Goal: Transaction & Acquisition: Purchase product/service

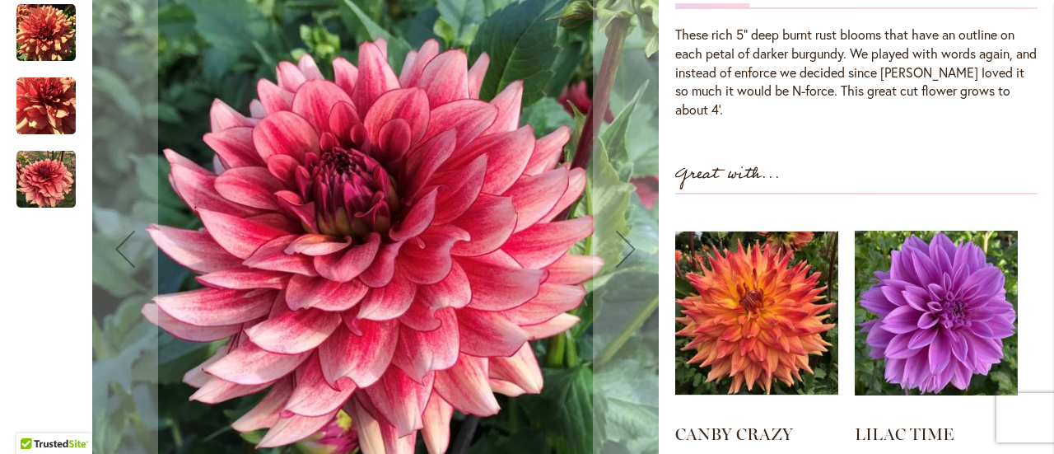
scroll to position [576, 0]
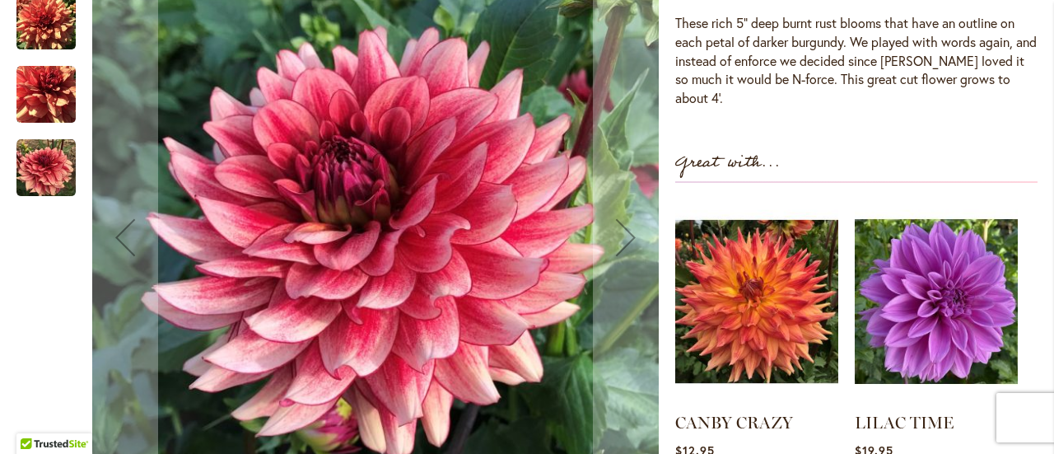
click at [49, 149] on img "N-FORCE" at bounding box center [45, 167] width 59 height 59
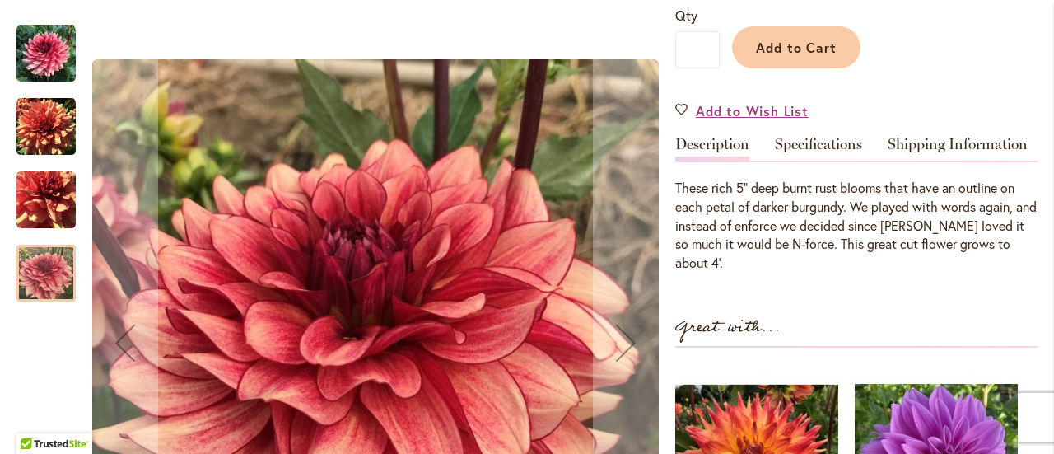
scroll to position [412, 0]
click at [33, 201] on img "N-FORCE" at bounding box center [45, 199] width 59 height 59
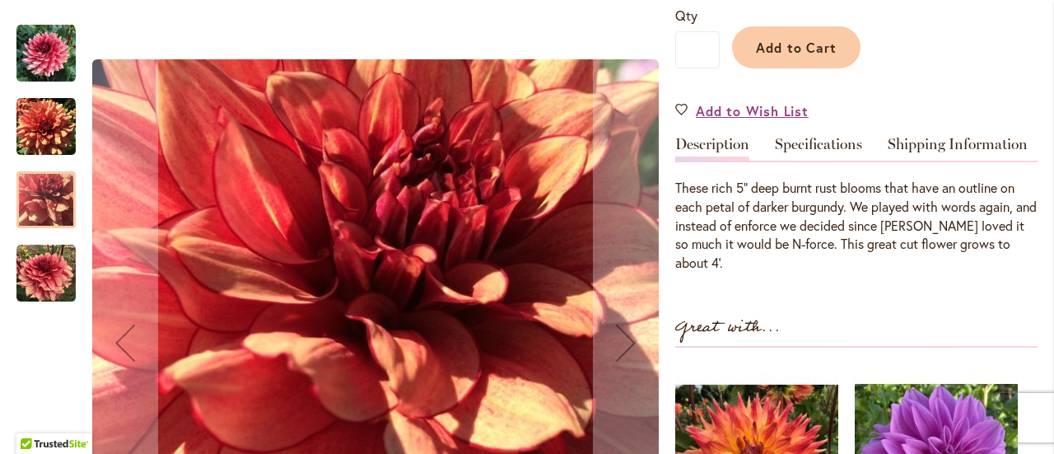
click at [39, 111] on img "N-FORCE" at bounding box center [45, 126] width 59 height 59
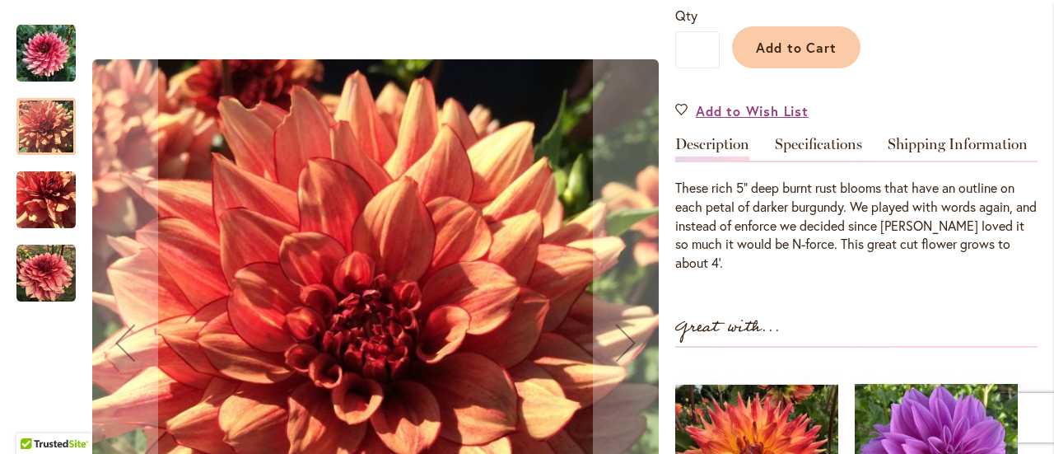
scroll to position [165, 0]
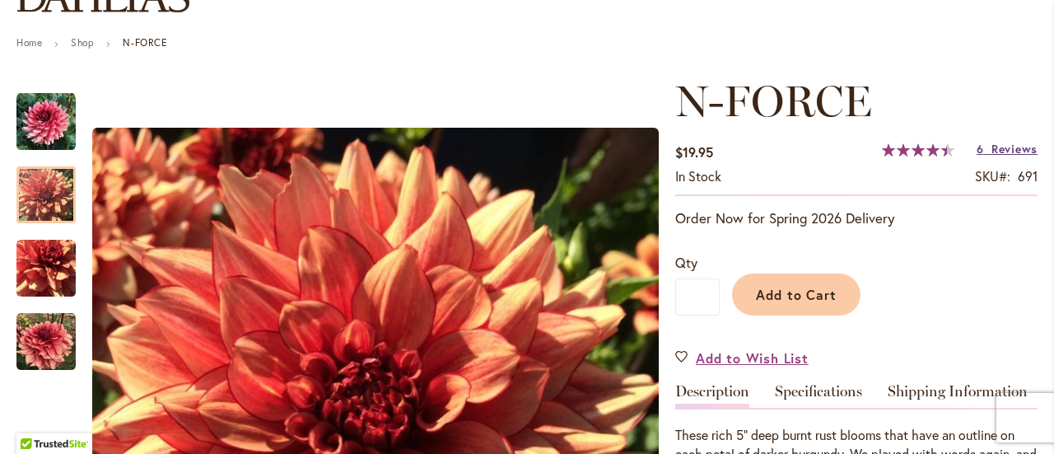
click at [1003, 149] on span "Reviews" at bounding box center [1014, 149] width 46 height 16
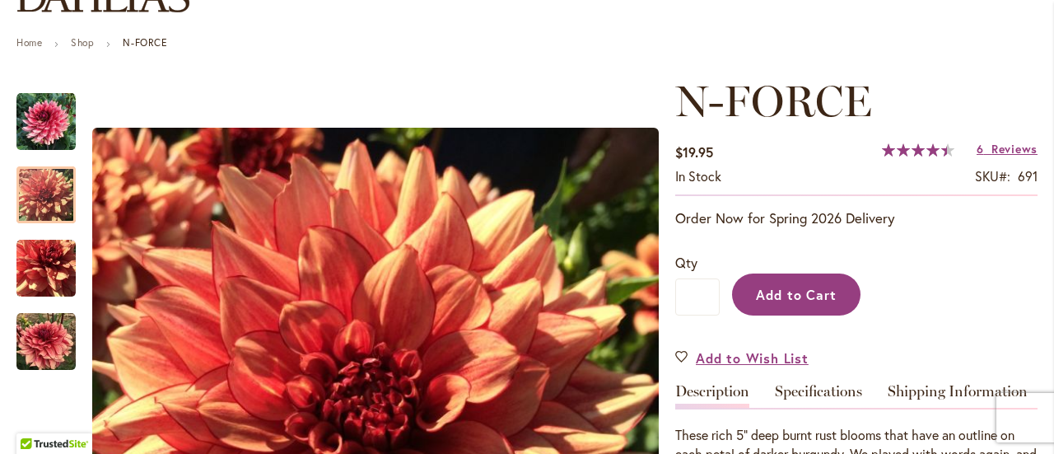
click at [787, 295] on span "Add to Cart" at bounding box center [796, 294] width 81 height 17
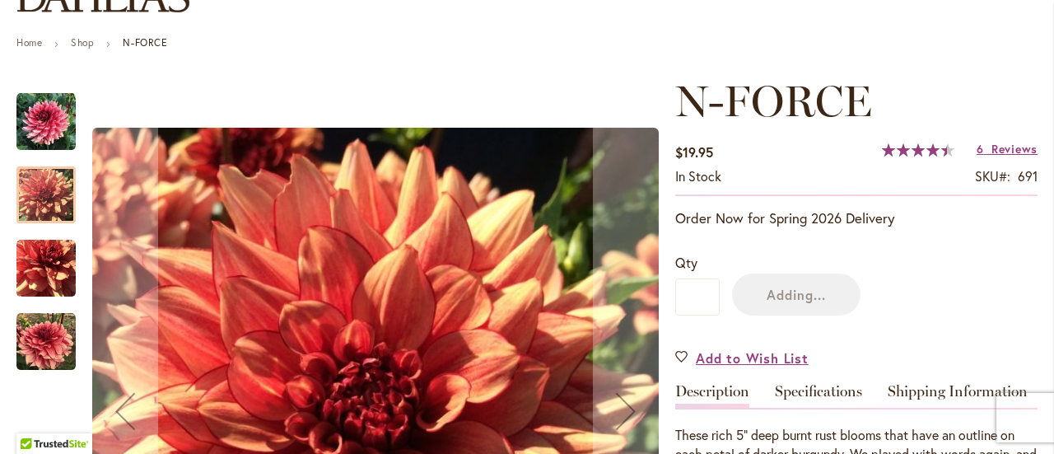
scroll to position [0, 0]
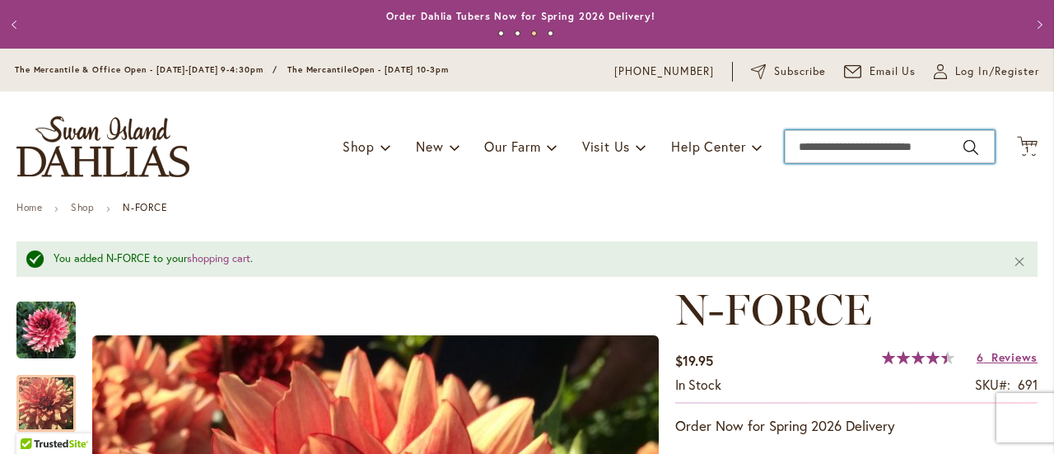
click at [823, 152] on input "Search" at bounding box center [889, 146] width 210 height 33
type input "**********"
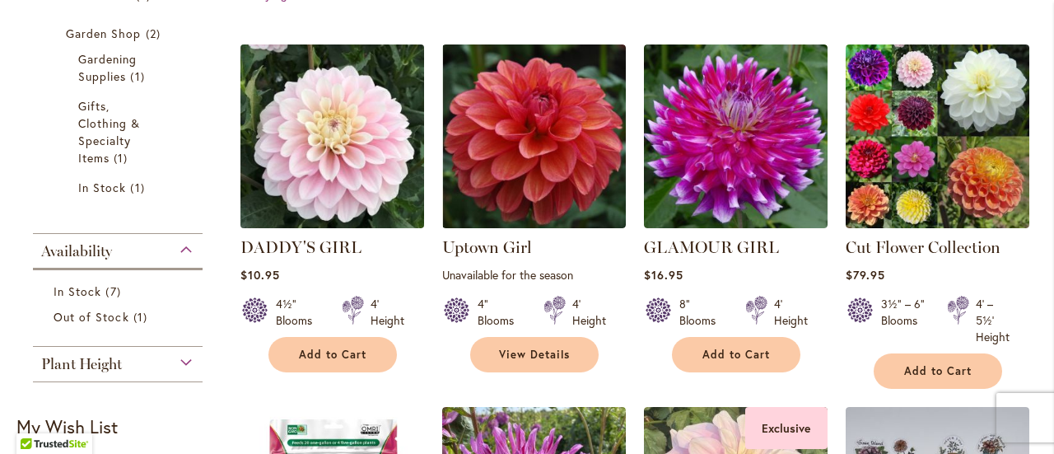
scroll to position [576, 0]
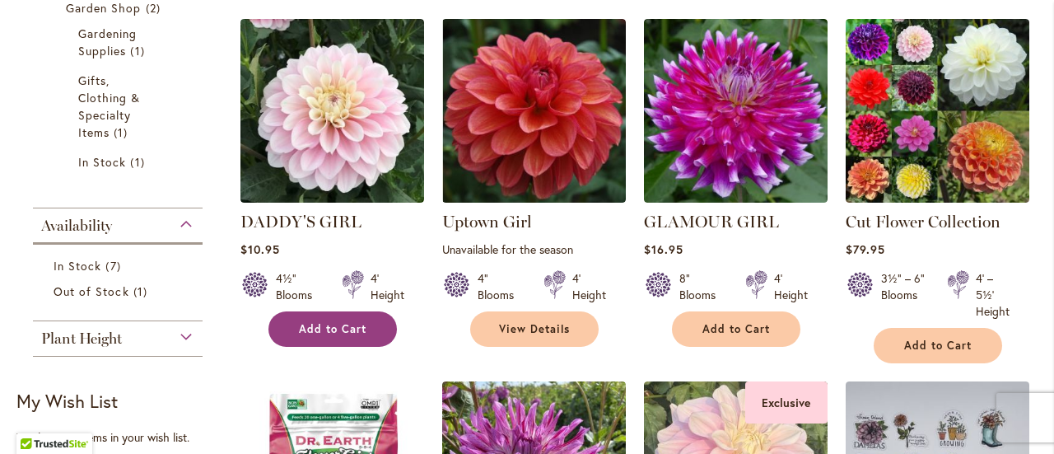
click at [337, 335] on button "Add to Cart" at bounding box center [332, 328] width 128 height 35
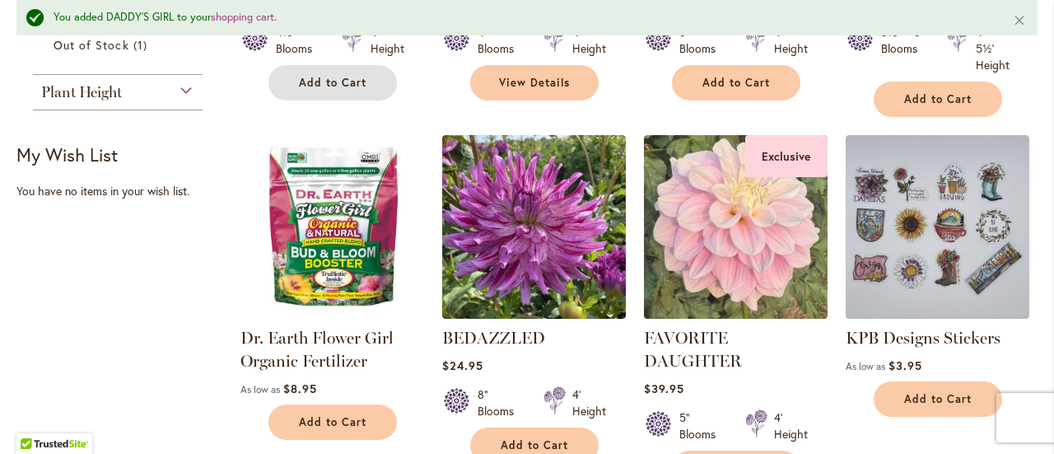
scroll to position [948, 0]
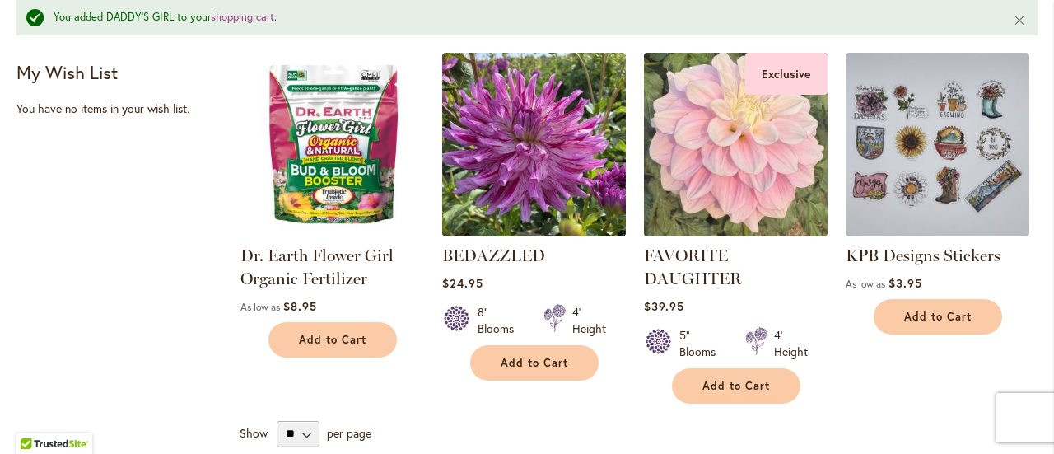
click at [703, 165] on img at bounding box center [735, 144] width 193 height 193
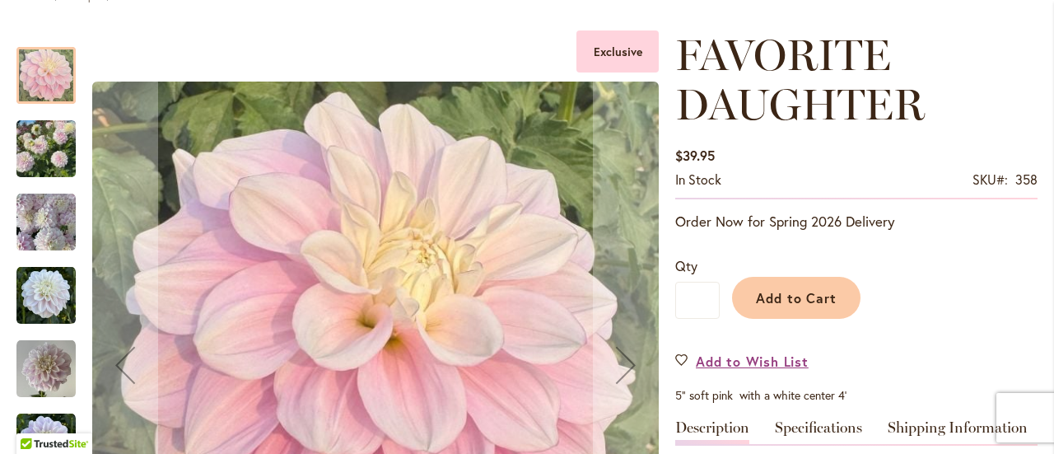
scroll to position [82, 0]
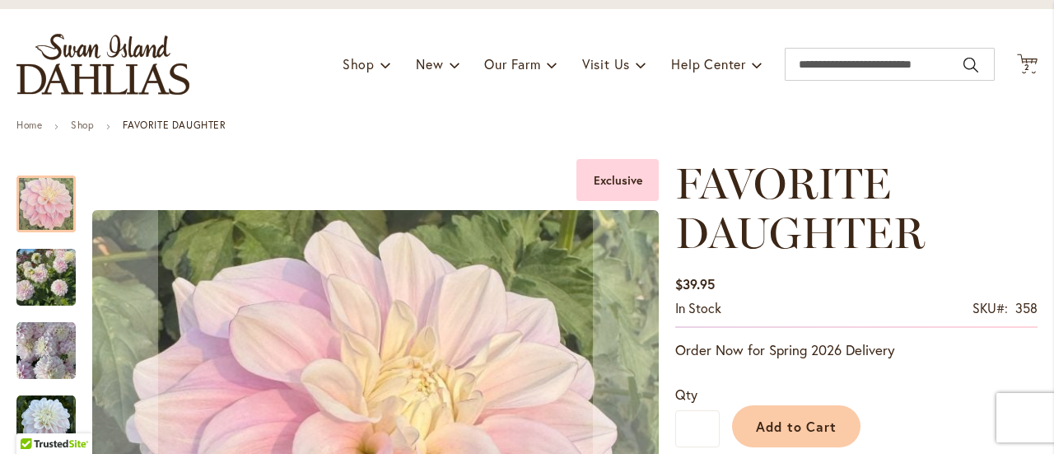
click at [58, 340] on img "FAVORITE DAUGHTER" at bounding box center [45, 350] width 59 height 59
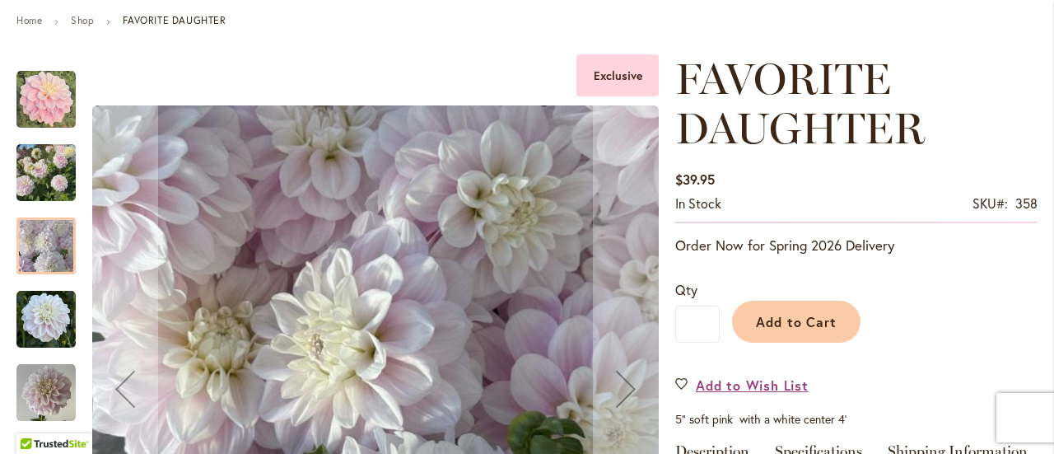
scroll to position [329, 0]
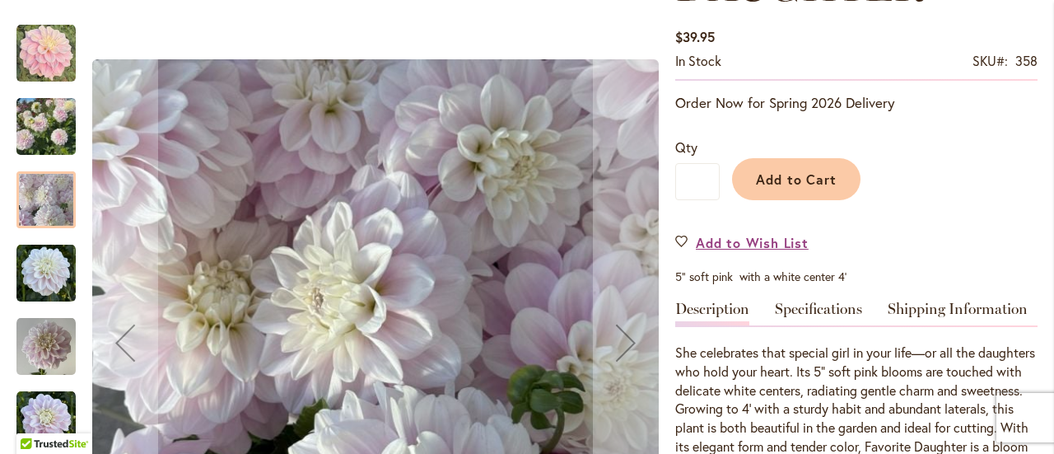
click at [56, 141] on img "FAVORITE DAUGHTER" at bounding box center [45, 126] width 59 height 79
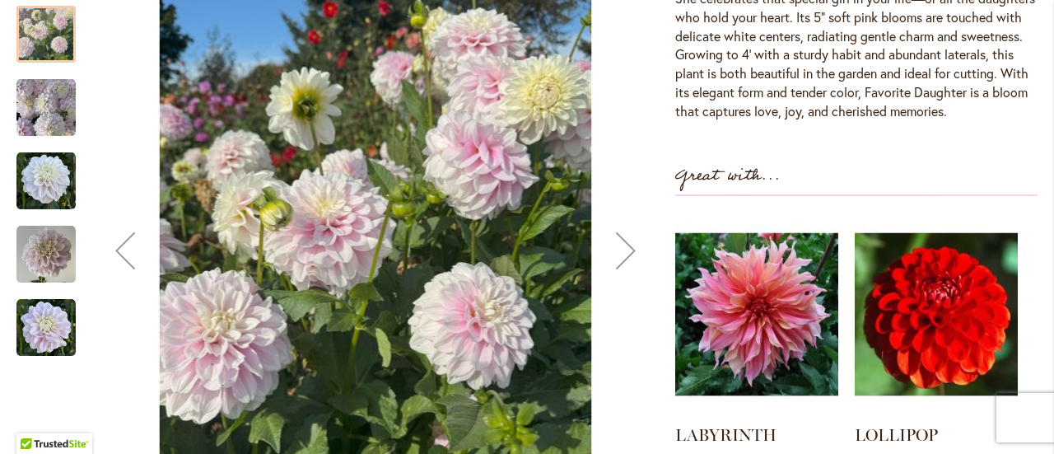
scroll to position [576, 0]
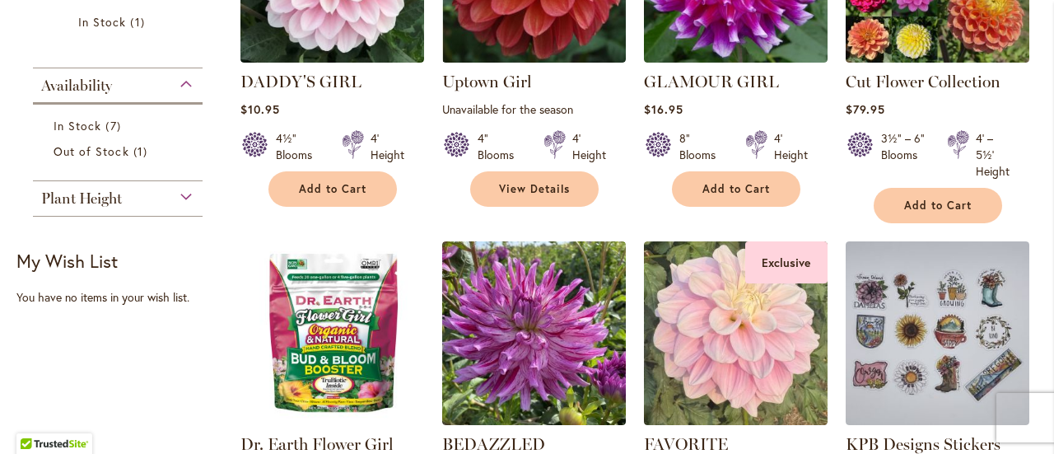
scroll to position [741, 0]
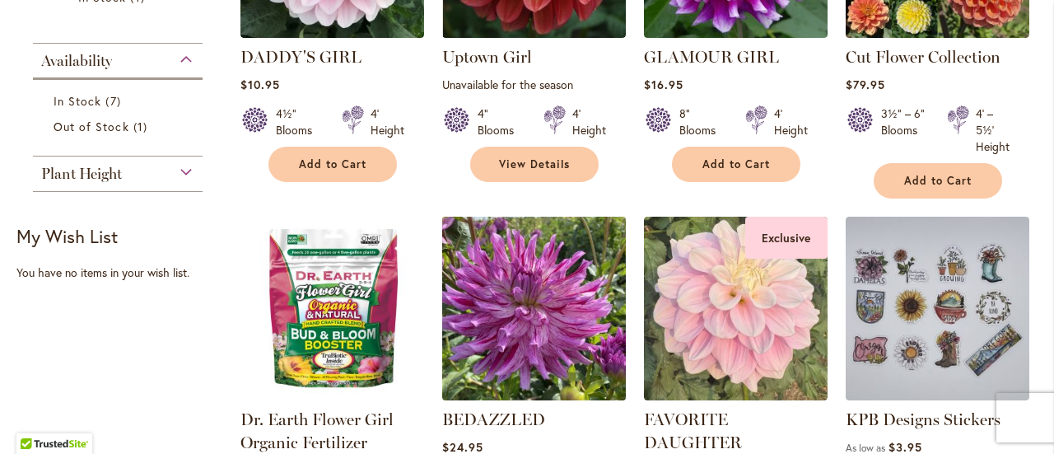
click at [532, 312] on img at bounding box center [533, 308] width 193 height 193
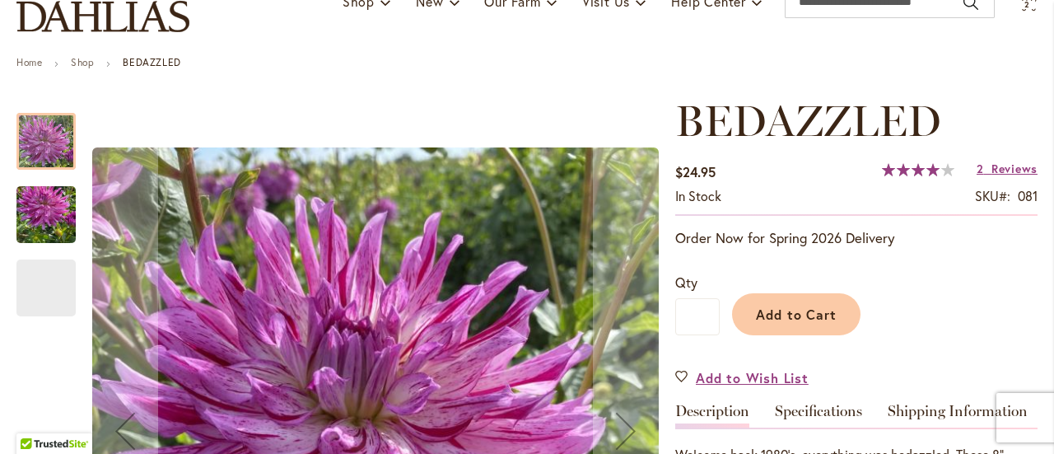
scroll to position [329, 0]
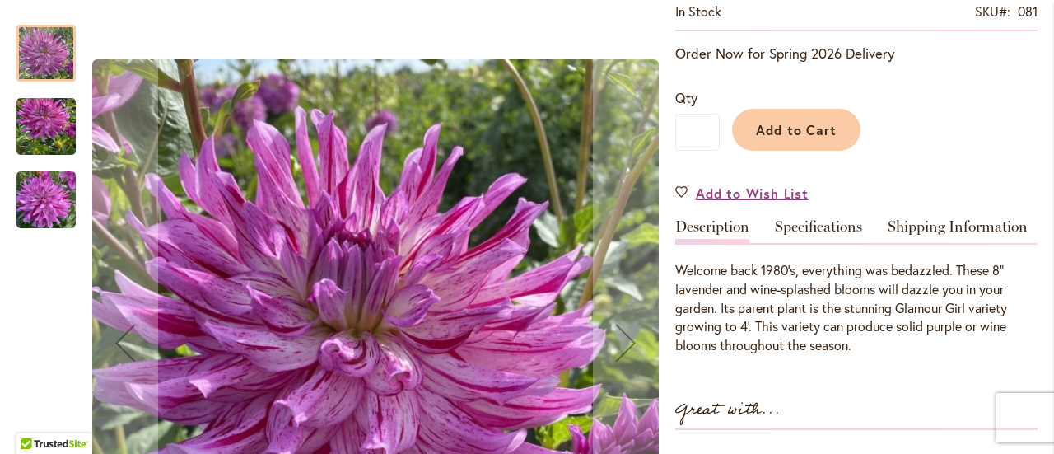
click at [65, 200] on img "Bedazzled" at bounding box center [45, 199] width 59 height 79
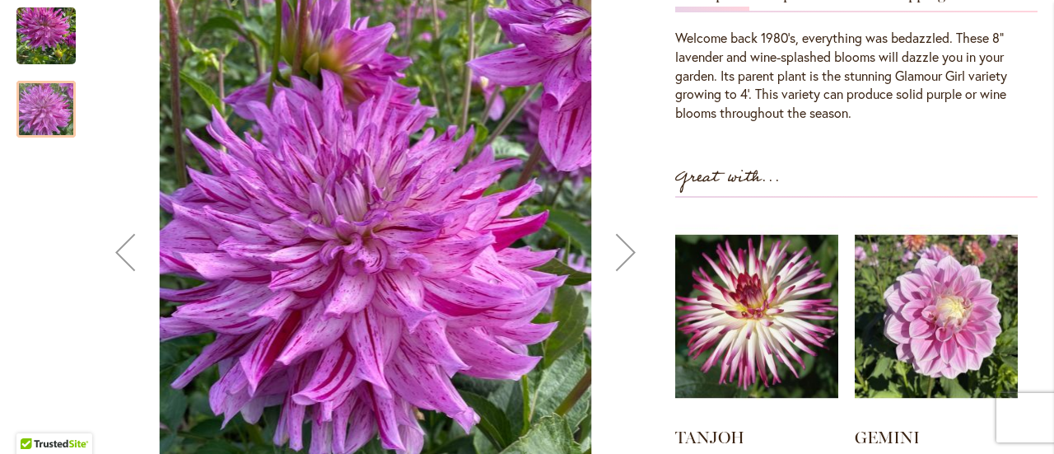
scroll to position [576, 0]
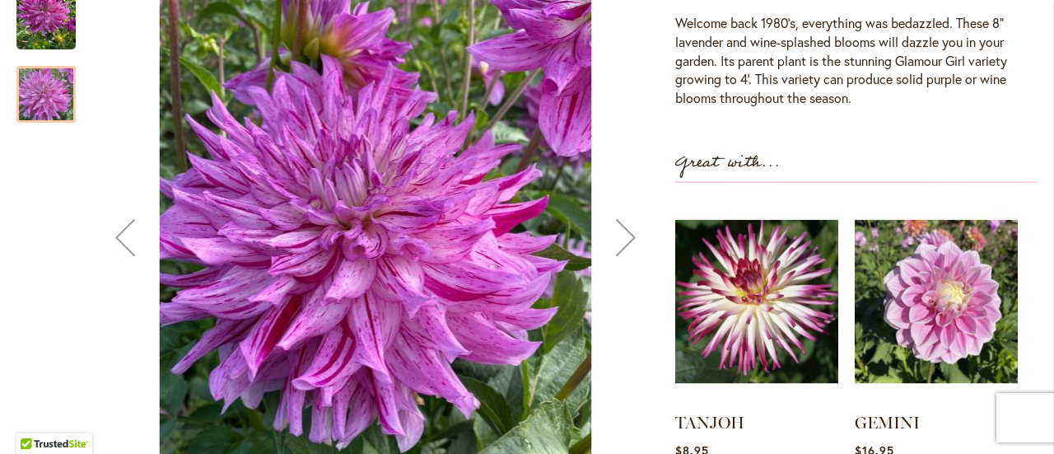
click at [622, 236] on div "Next" at bounding box center [626, 237] width 66 height 66
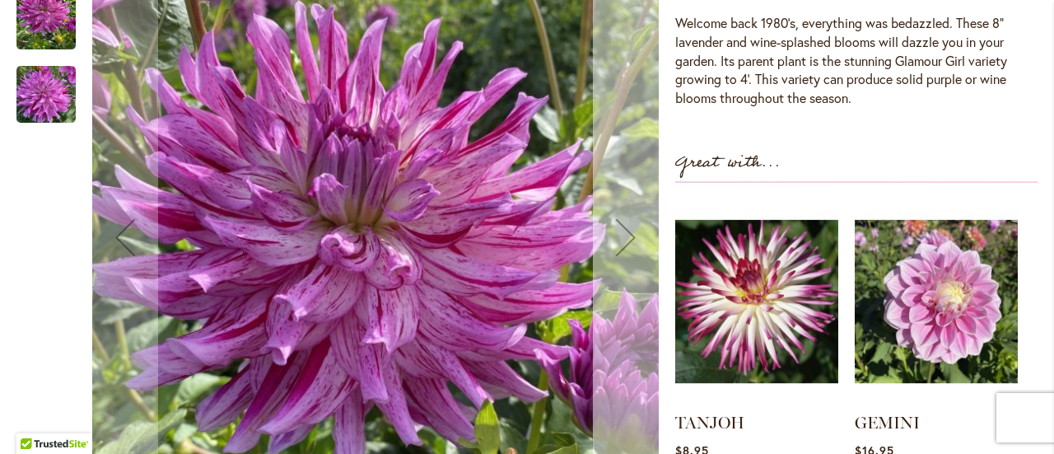
click at [622, 236] on div "Next" at bounding box center [626, 237] width 66 height 66
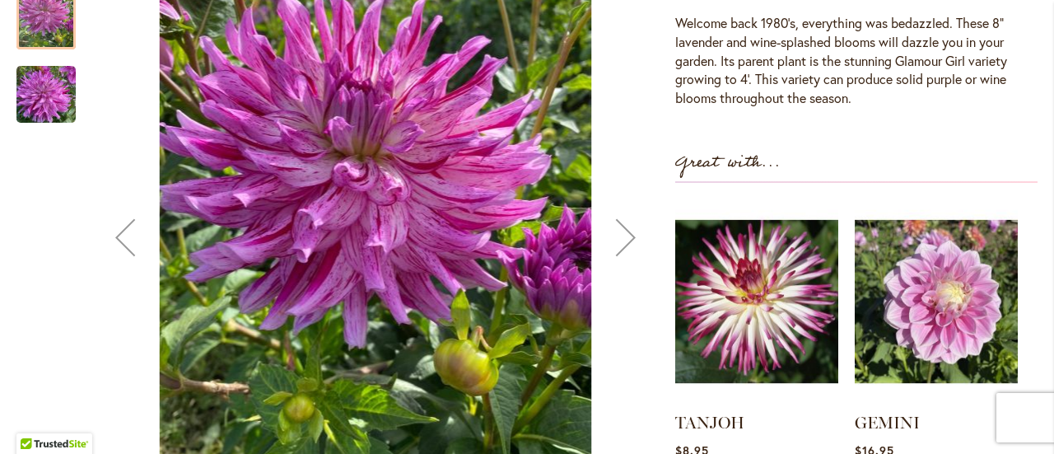
click at [622, 236] on div "Next" at bounding box center [626, 237] width 66 height 66
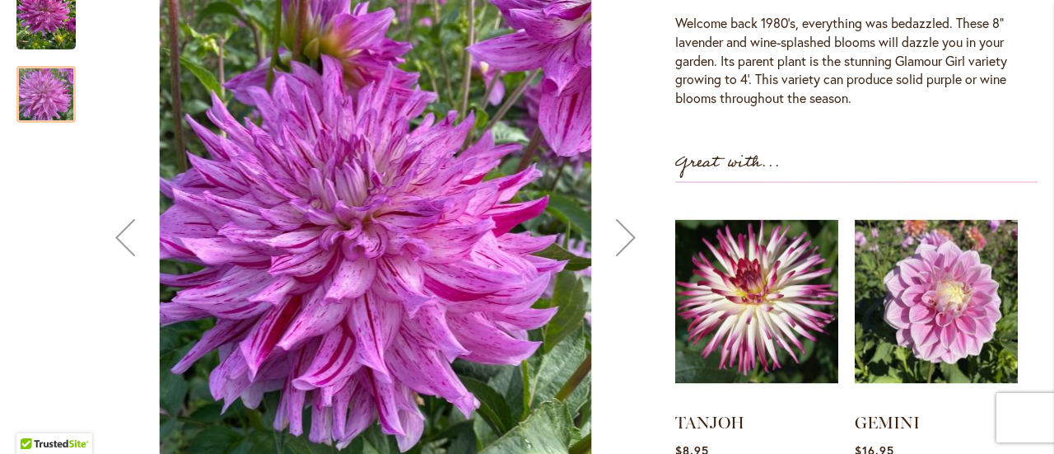
click at [622, 236] on div "Next" at bounding box center [626, 237] width 66 height 66
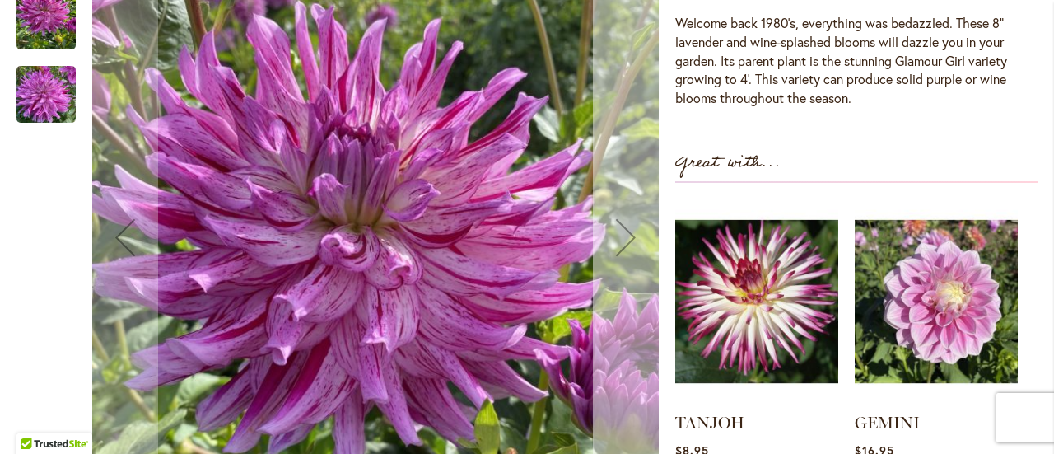
click at [622, 236] on div "Next" at bounding box center [626, 237] width 66 height 66
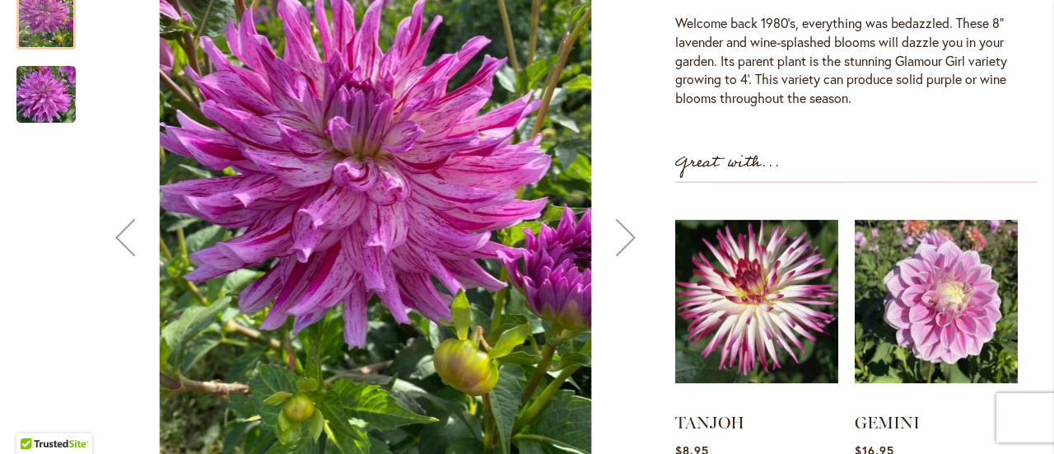
click at [622, 236] on div "Next" at bounding box center [626, 237] width 66 height 66
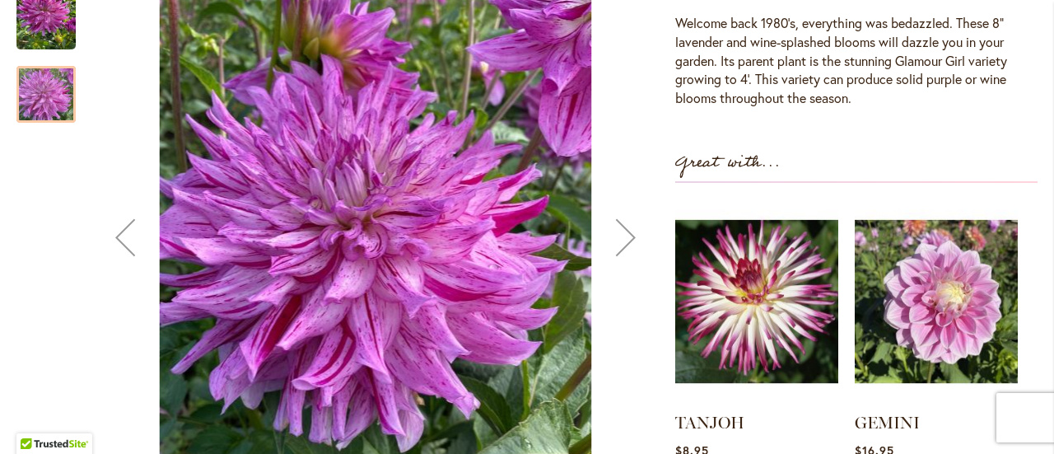
click at [622, 236] on div "Next" at bounding box center [626, 237] width 66 height 66
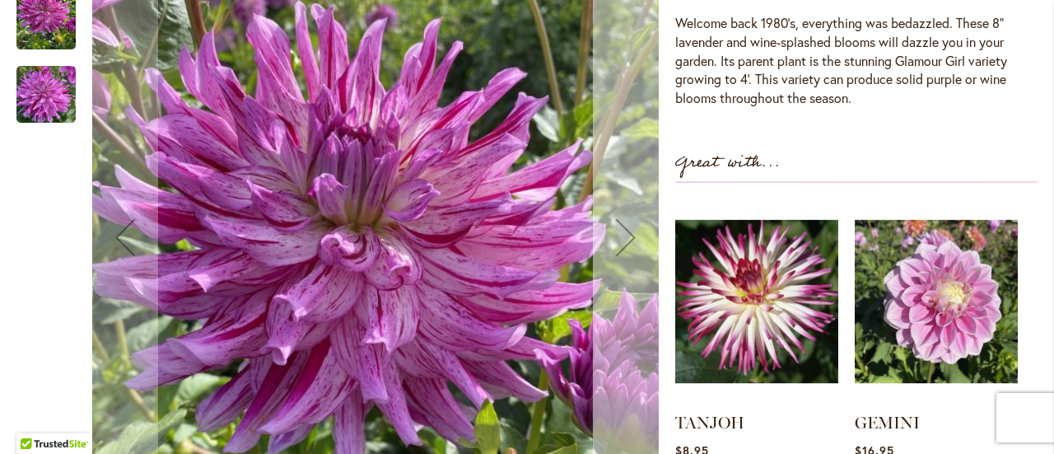
click at [622, 236] on div "Next" at bounding box center [626, 237] width 66 height 66
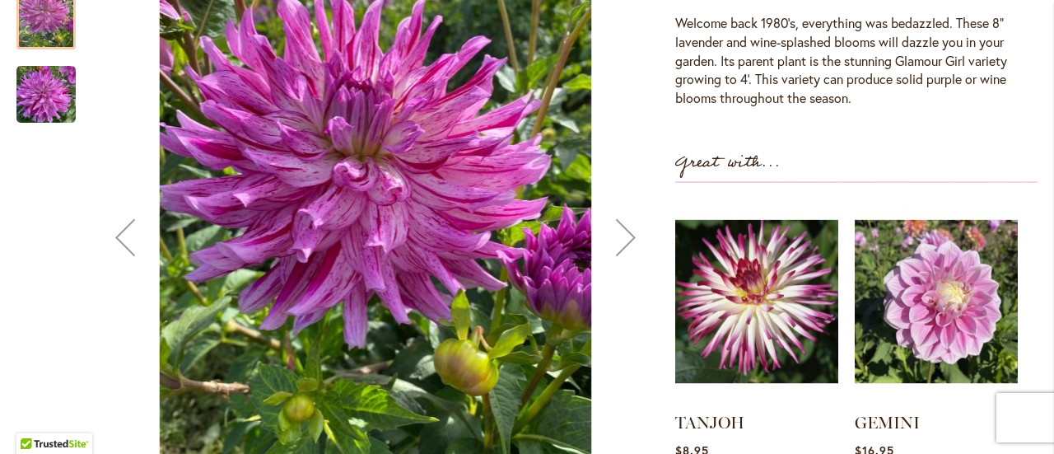
scroll to position [82, 0]
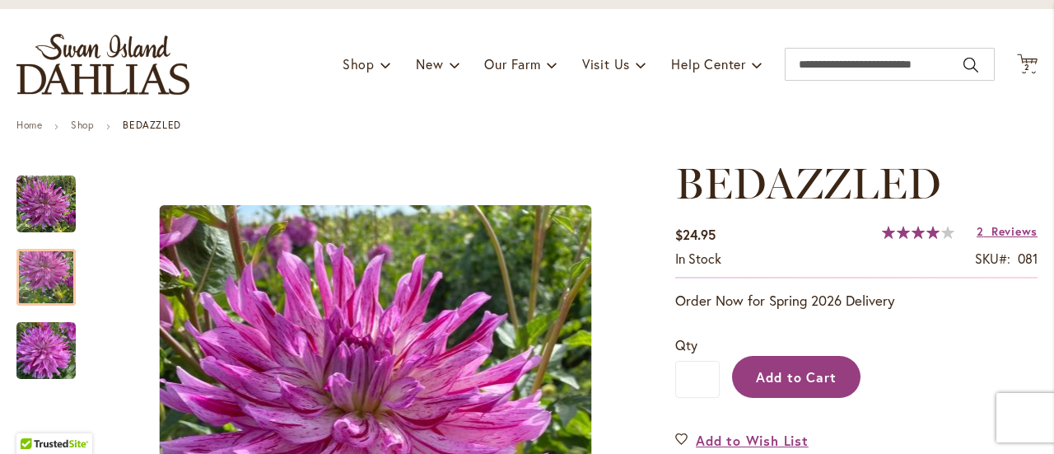
click at [793, 389] on button "Add to Cart" at bounding box center [796, 377] width 128 height 42
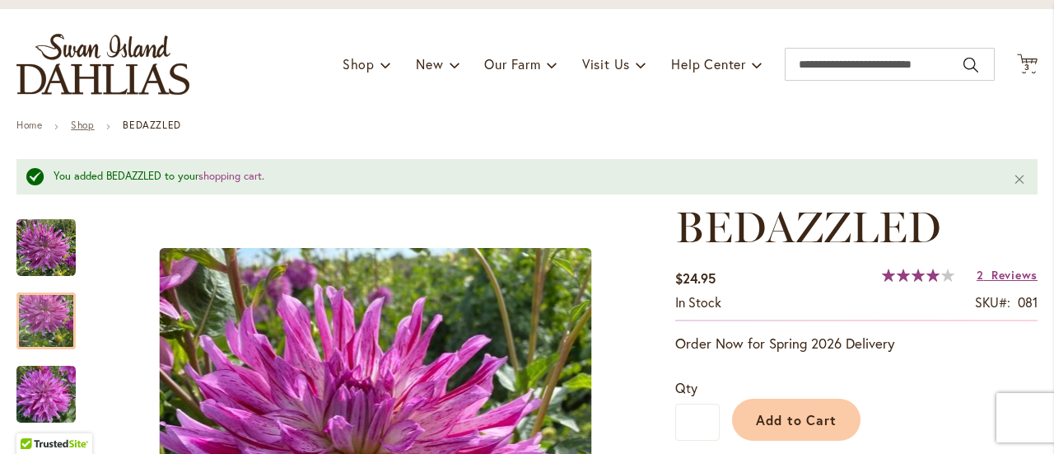
click at [81, 128] on link "Shop" at bounding box center [82, 125] width 23 height 12
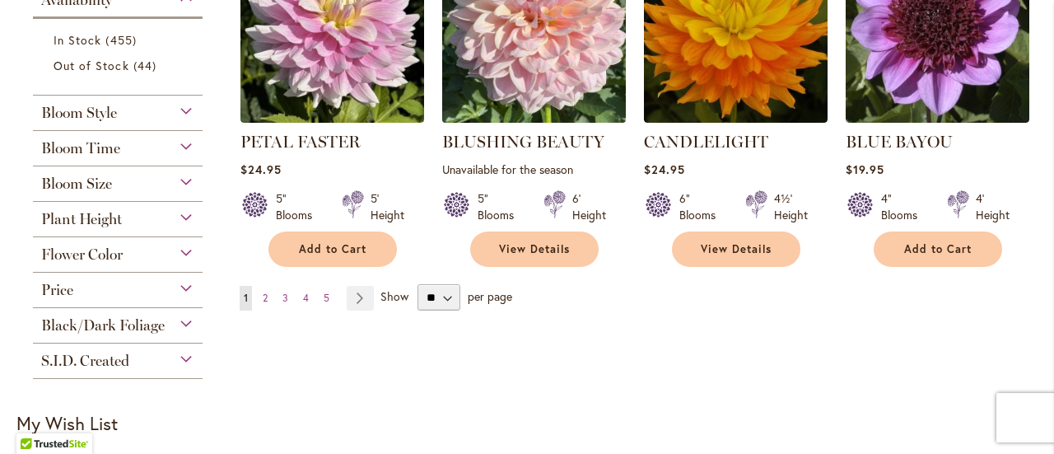
scroll to position [1564, 0]
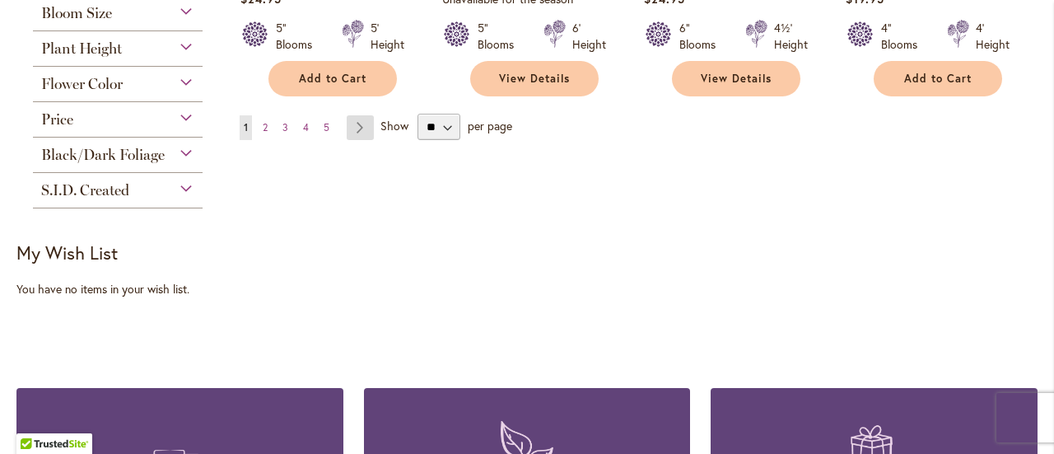
click at [370, 123] on link "Page Next" at bounding box center [360, 127] width 27 height 25
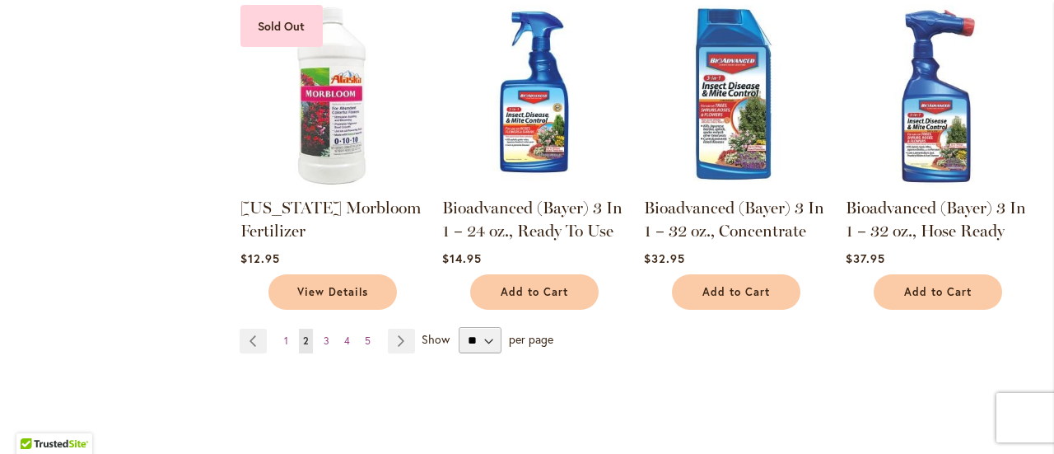
scroll to position [1399, 0]
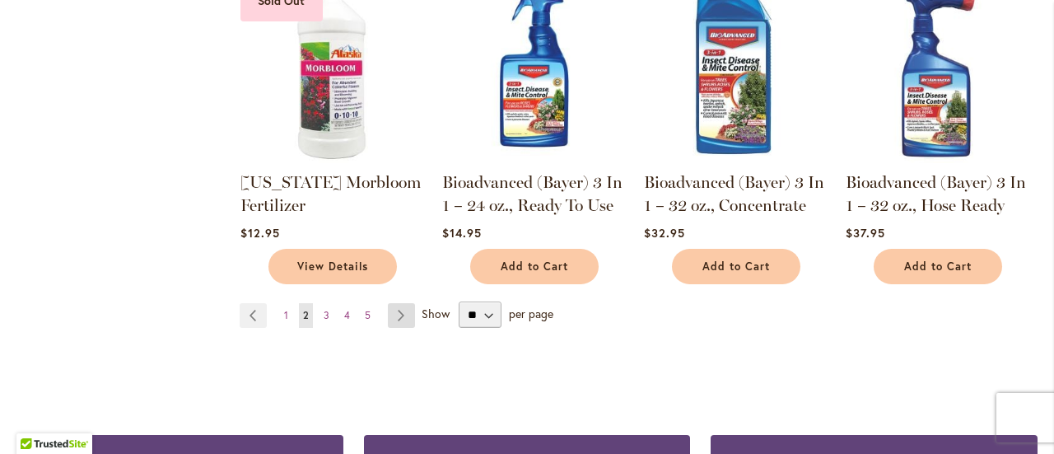
click at [404, 314] on link "Page Next" at bounding box center [401, 315] width 27 height 25
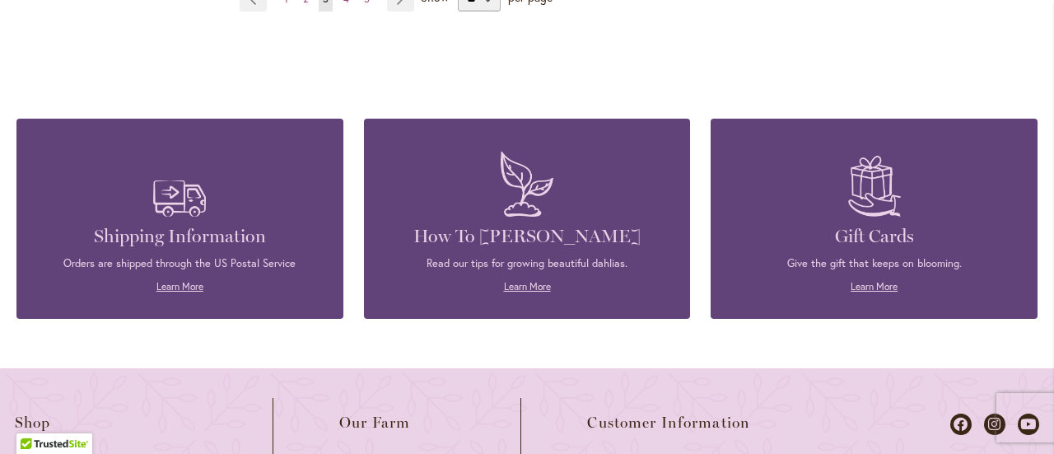
scroll to position [1317, 0]
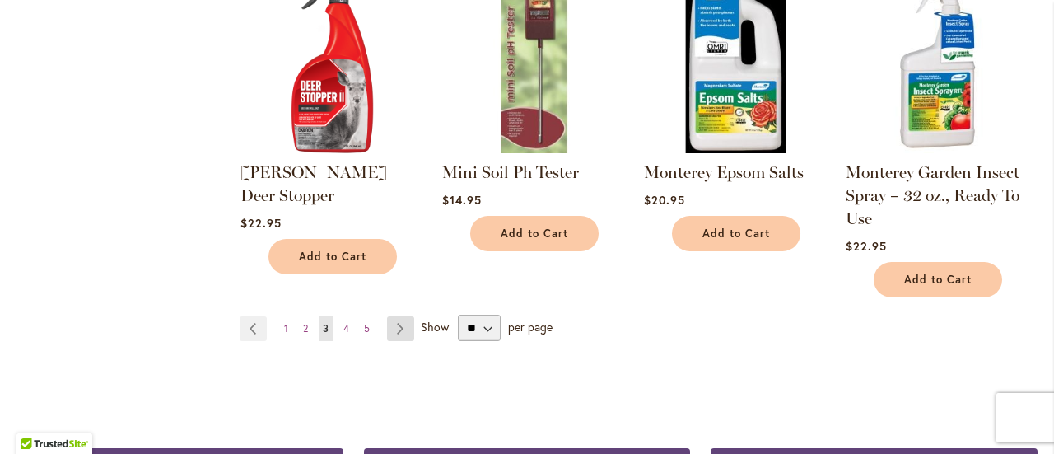
click at [410, 316] on link "Page Next" at bounding box center [400, 328] width 27 height 25
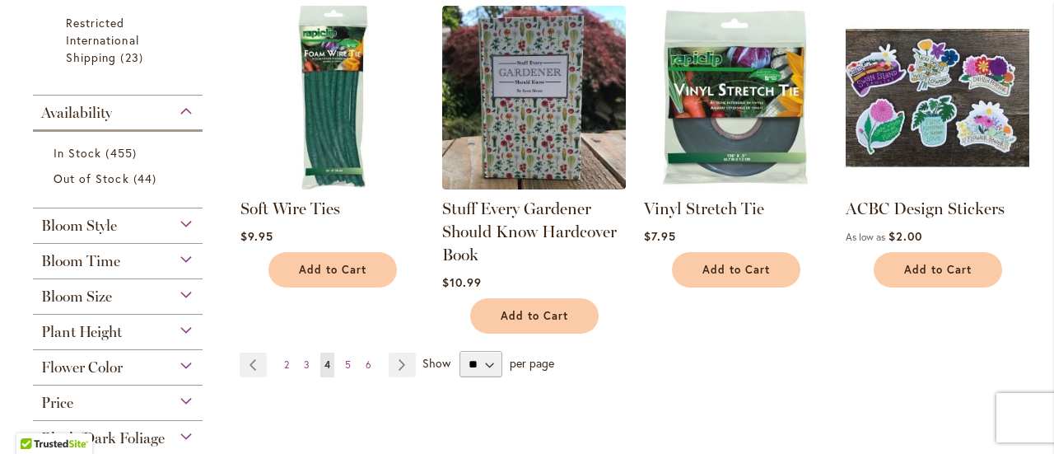
scroll to position [1317, 0]
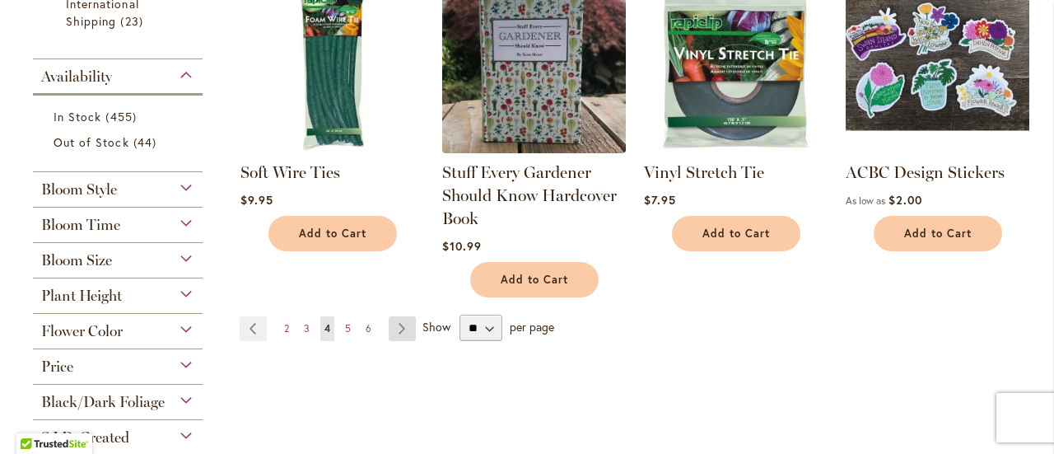
click at [407, 331] on link "Page Next" at bounding box center [401, 328] width 27 height 25
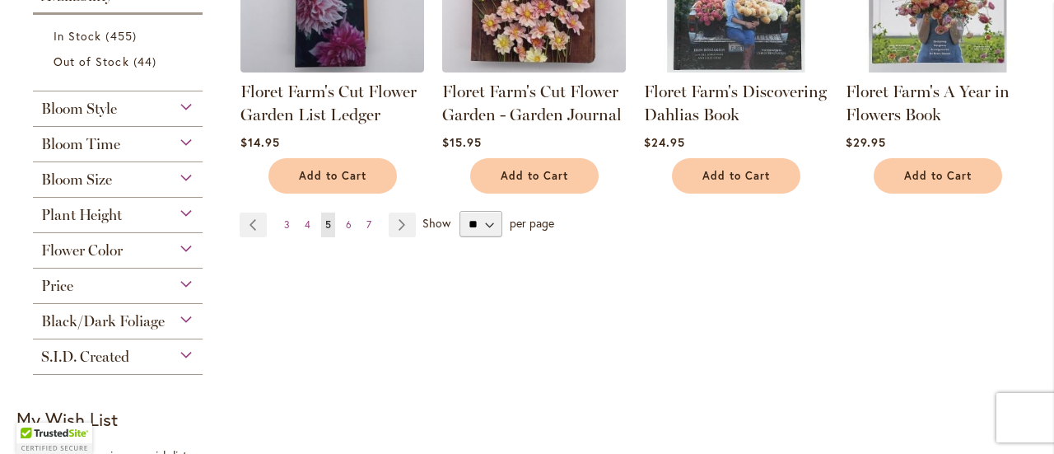
scroll to position [1399, 0]
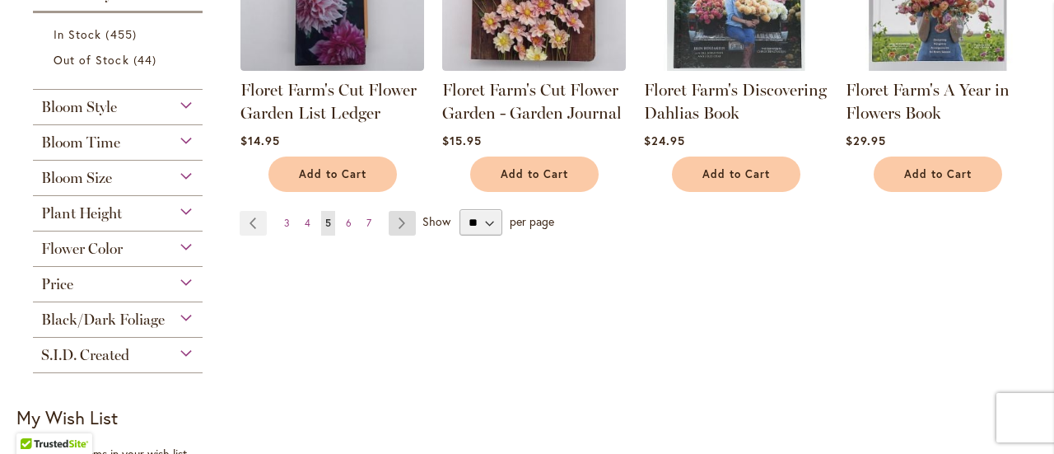
click at [402, 227] on link "Page Next" at bounding box center [401, 223] width 27 height 25
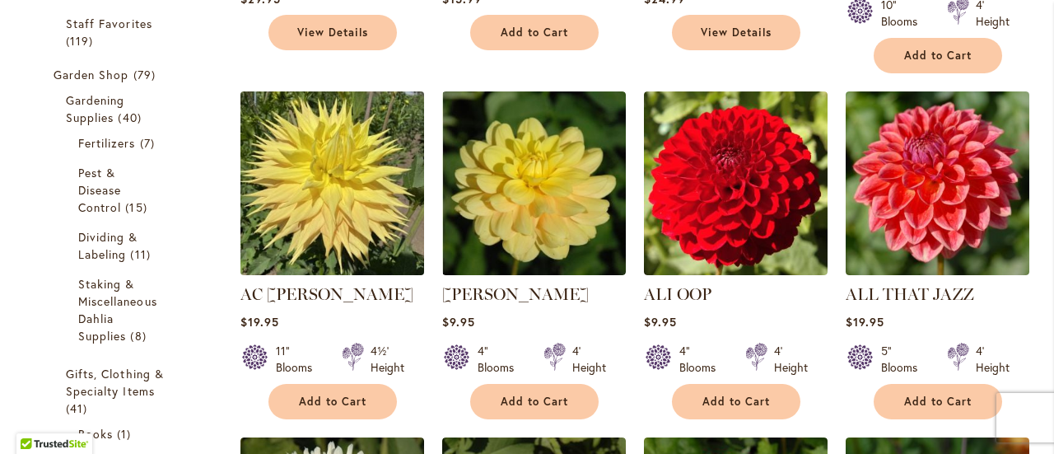
scroll to position [576, 0]
